Goal: Find specific page/section: Find specific page/section

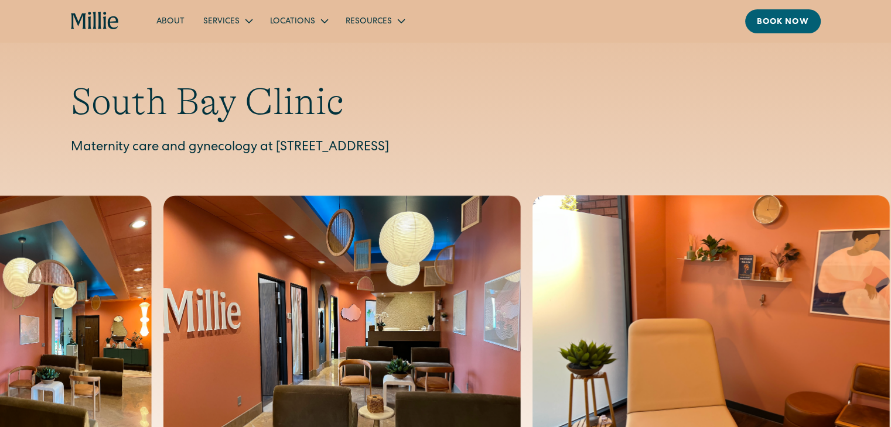
click at [2, 111] on div "South Bay Clinic Maternity care and gynecology at 1471 Saratoga Ave, Suite 101,…" at bounding box center [445, 119] width 891 height 78
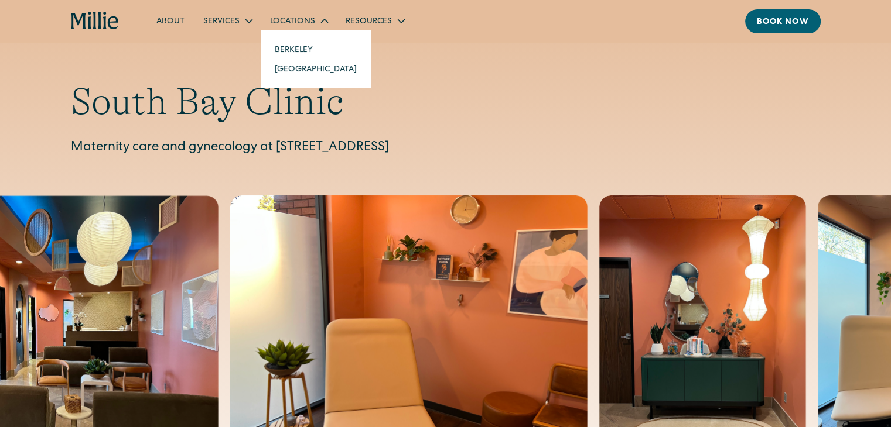
click at [289, 67] on link "[GEOGRAPHIC_DATA]" at bounding box center [315, 68] width 101 height 19
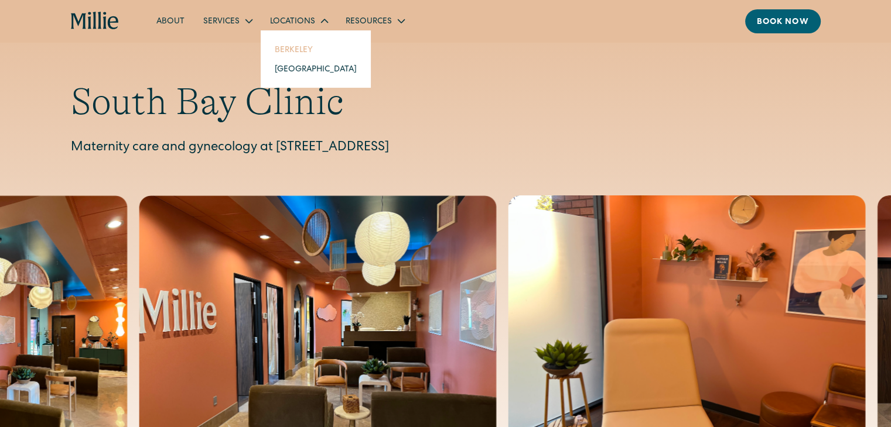
click at [297, 43] on link "Berkeley" at bounding box center [315, 49] width 101 height 19
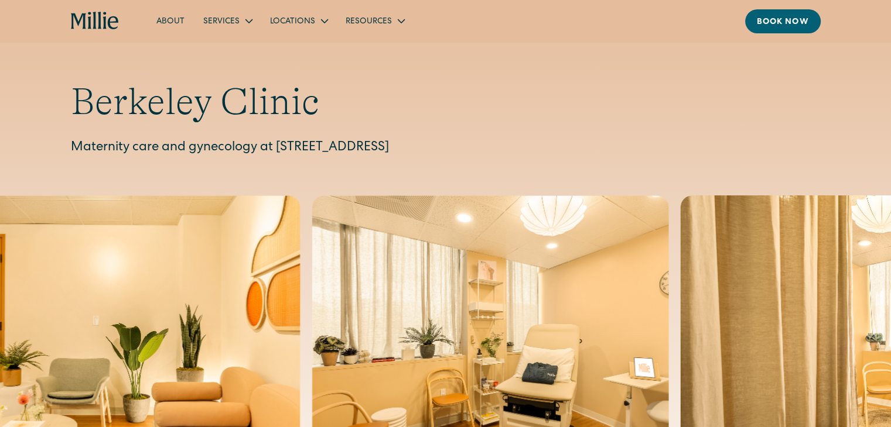
click at [157, 90] on h1 "Berkeley Clinic" at bounding box center [445, 102] width 749 height 45
